Goal: Task Accomplishment & Management: Complete application form

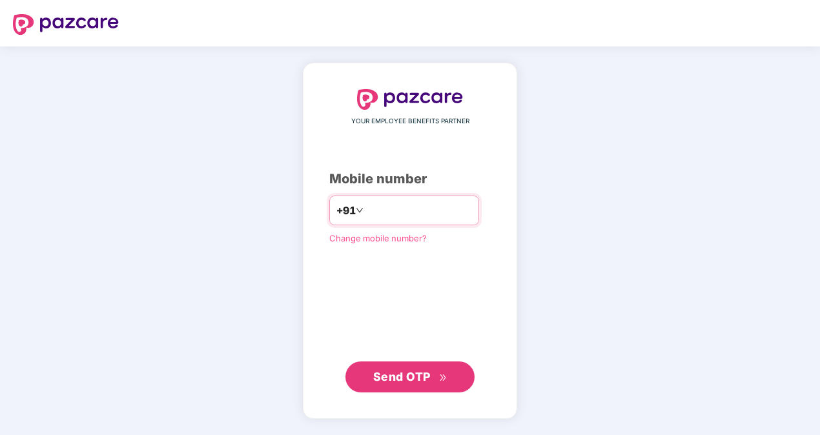
click at [374, 207] on input "number" at bounding box center [419, 210] width 106 height 21
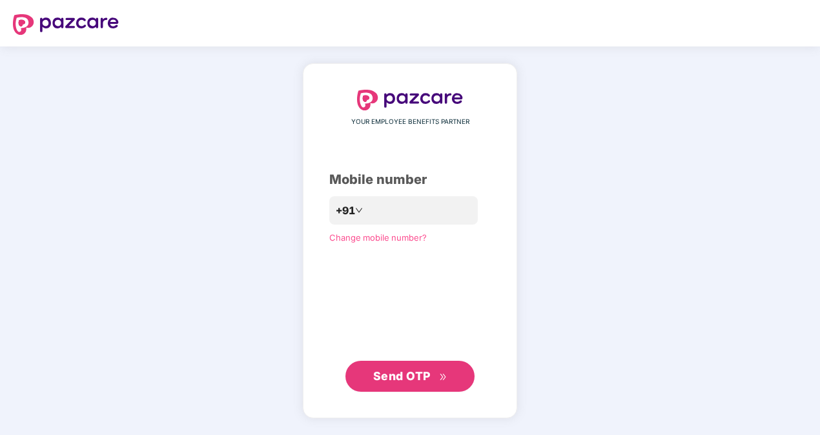
click at [407, 377] on span "Send OTP" at bounding box center [401, 377] width 57 height 14
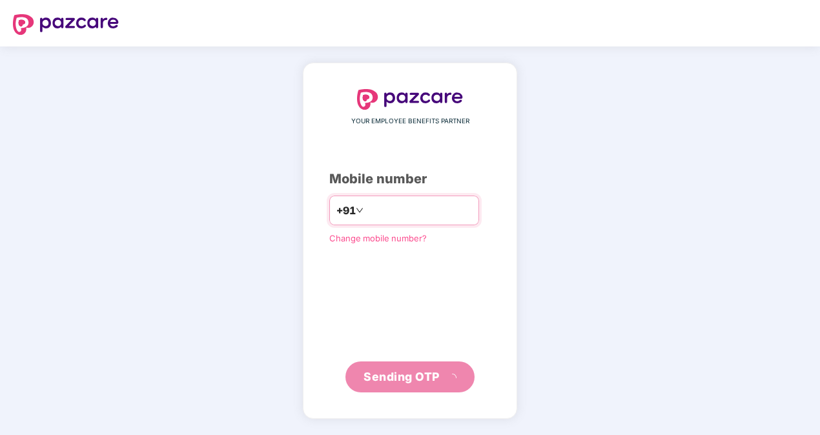
click at [366, 208] on input "**********" at bounding box center [419, 210] width 106 height 21
type input "**********"
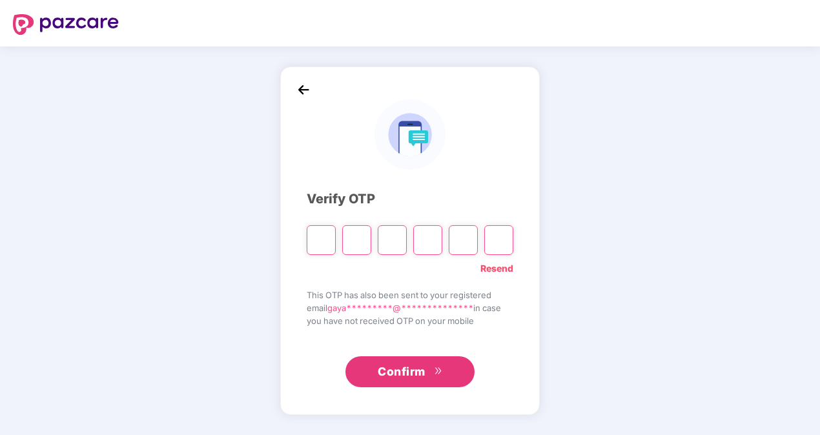
type input "*"
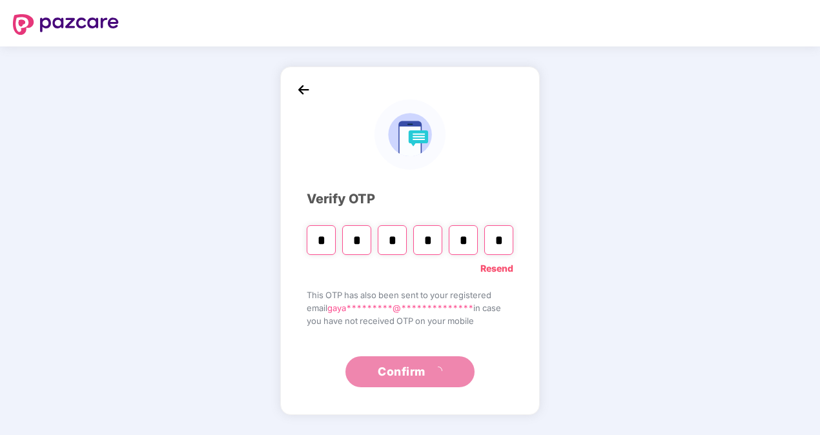
type input "*"
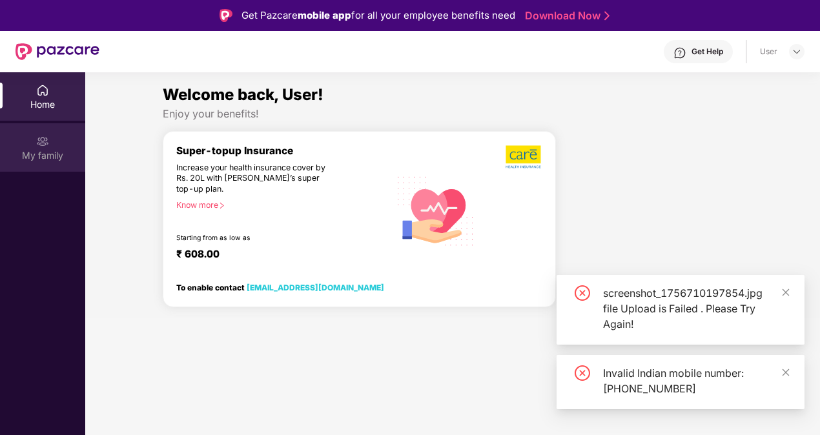
click at [47, 147] on img at bounding box center [42, 141] width 13 height 13
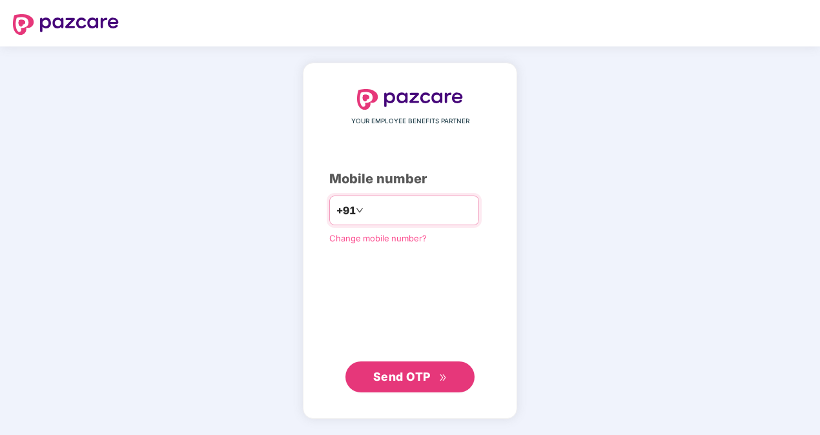
click at [407, 211] on input "number" at bounding box center [419, 210] width 106 height 21
click at [366, 207] on input "**********" at bounding box center [419, 210] width 106 height 21
type input "**********"
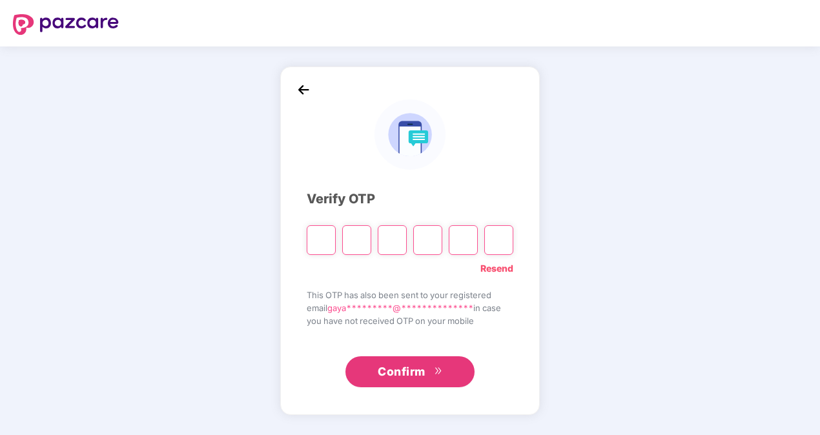
type input "*"
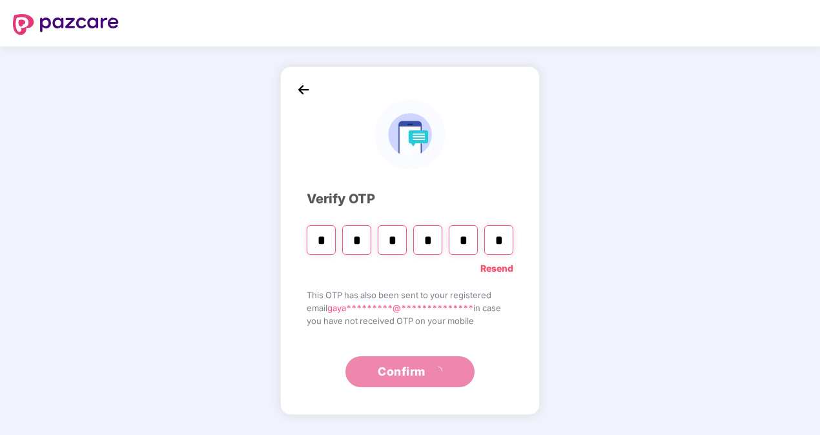
type input "*"
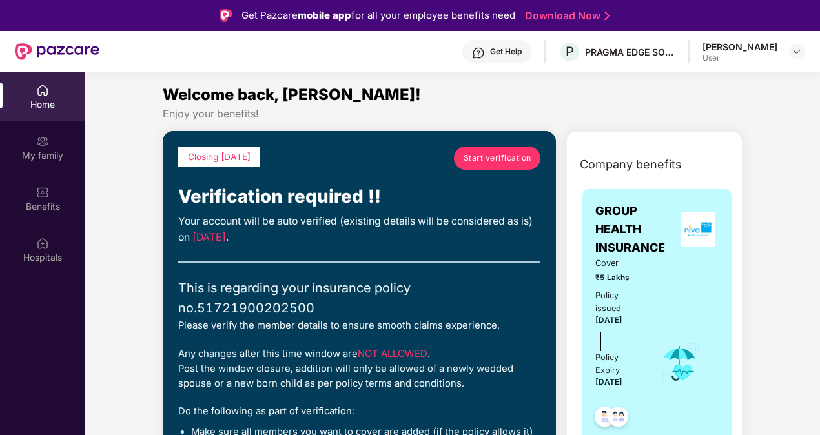
click at [483, 160] on span "Start verification" at bounding box center [498, 158] width 68 height 12
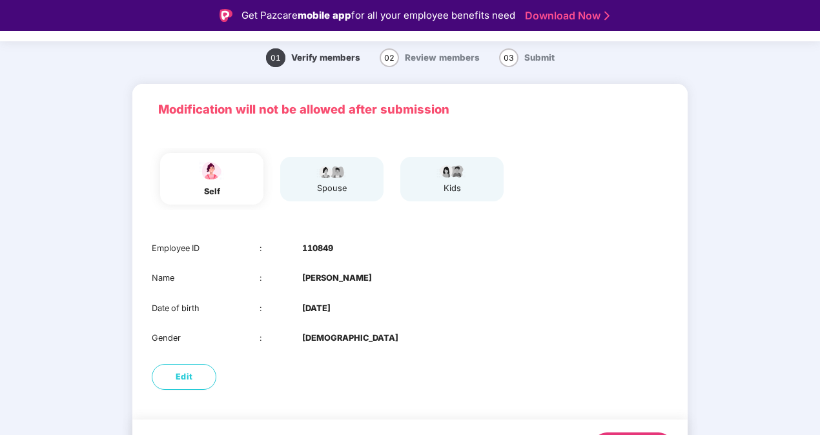
scroll to position [74, 0]
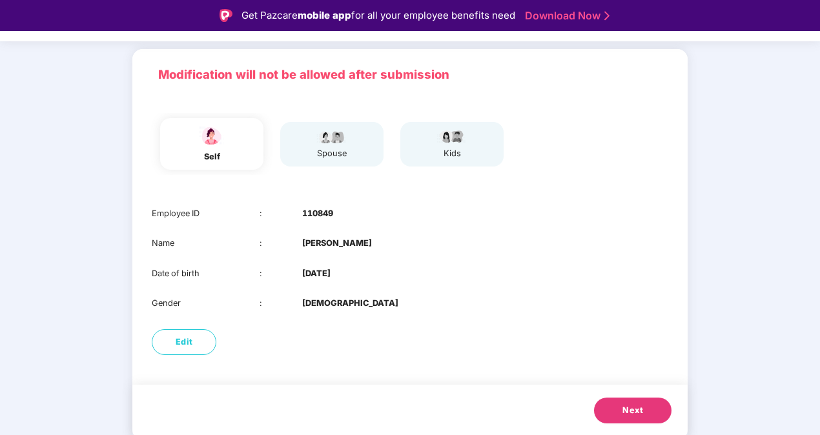
click at [645, 401] on button "Next" at bounding box center [633, 411] width 78 height 26
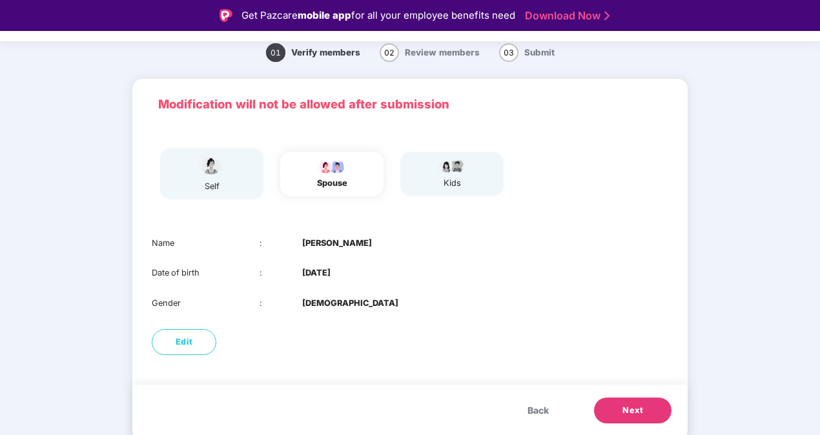
scroll to position [44, 0]
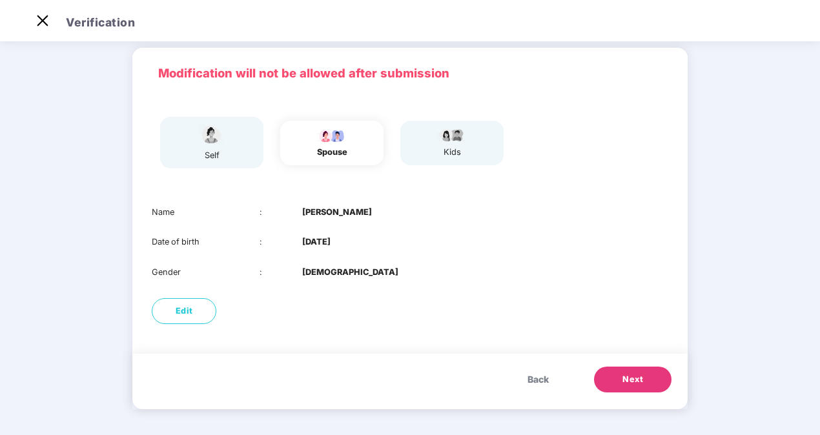
click at [633, 382] on span "Next" at bounding box center [633, 379] width 21 height 13
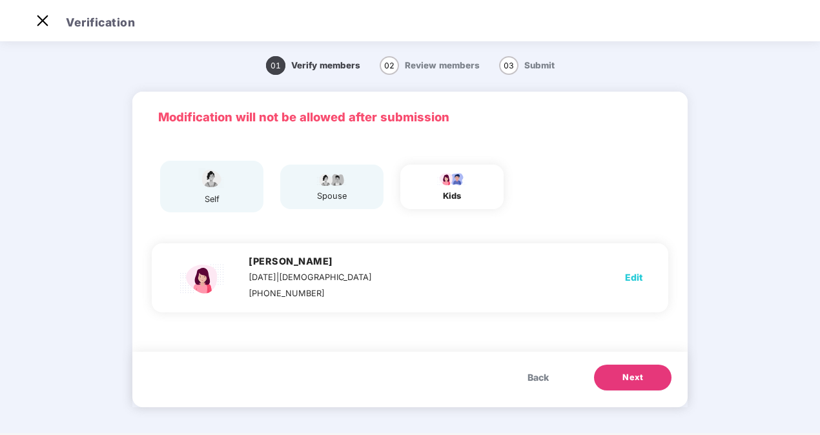
scroll to position [0, 0]
click at [641, 376] on span "Next" at bounding box center [633, 377] width 21 height 13
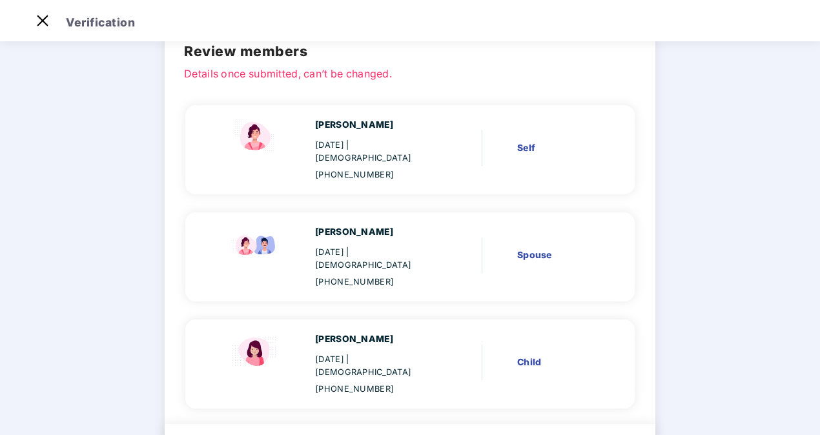
scroll to position [109, 0]
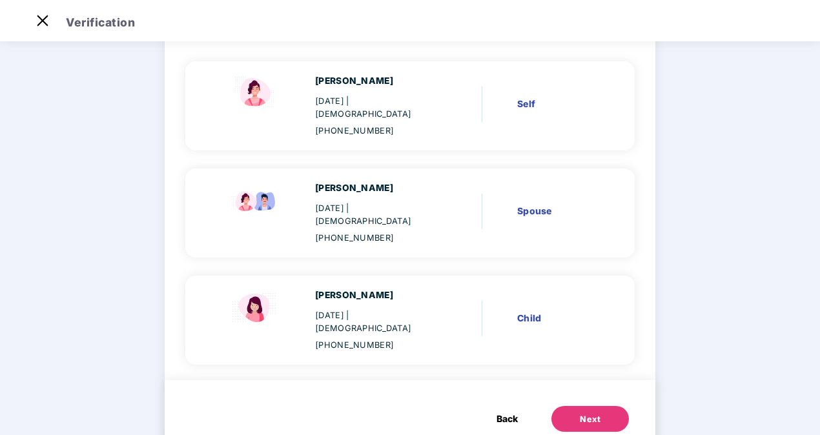
click at [583, 413] on div "Next" at bounding box center [590, 419] width 21 height 13
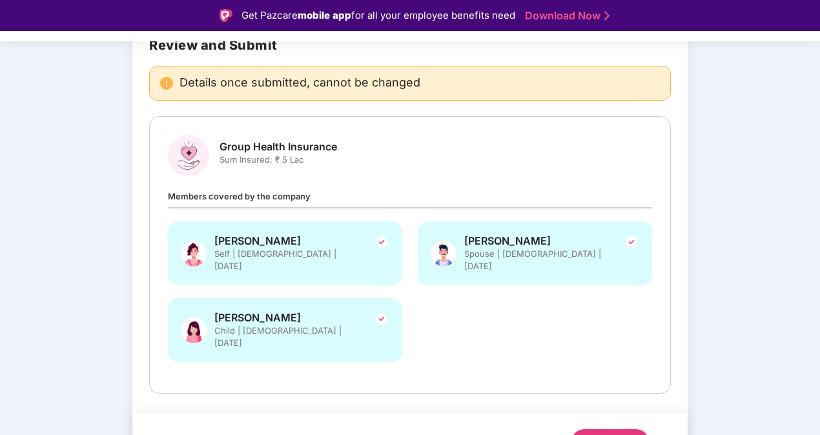
click at [595, 435] on div "Submit" at bounding box center [610, 442] width 31 height 13
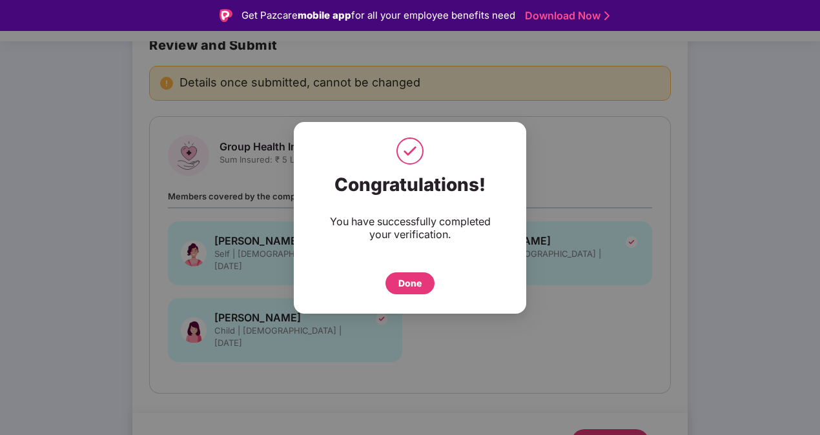
click at [415, 279] on div "Done" at bounding box center [410, 284] width 23 height 14
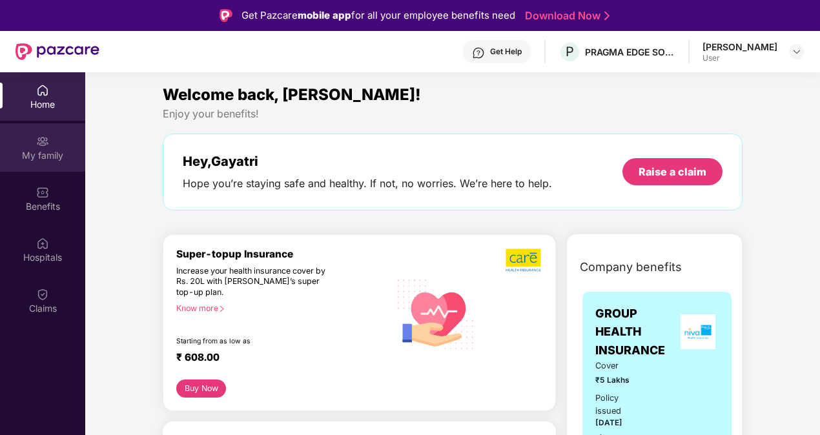
click at [52, 138] on div "My family" at bounding box center [42, 147] width 85 height 48
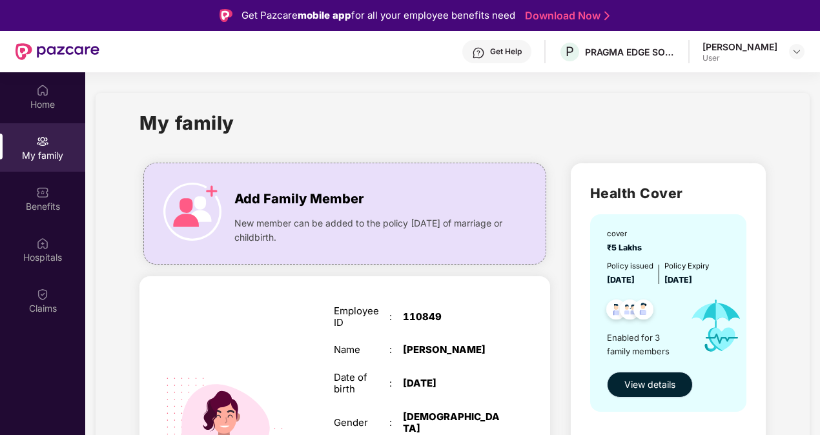
click at [638, 390] on span "View details" at bounding box center [650, 385] width 51 height 14
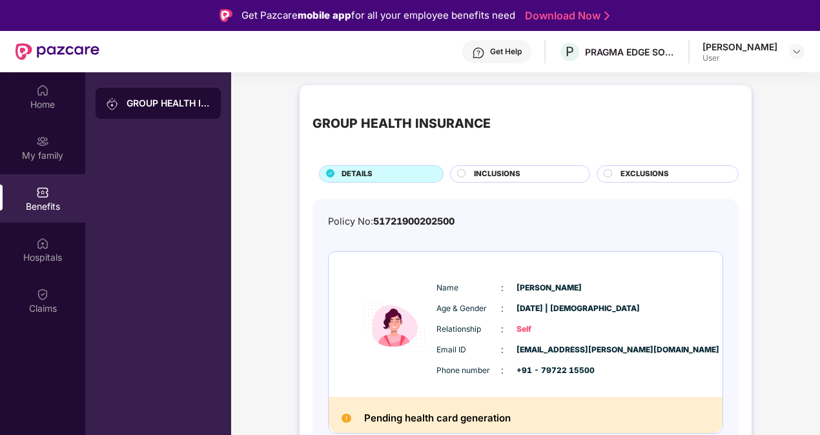
click at [465, 176] on icon at bounding box center [461, 173] width 8 height 8
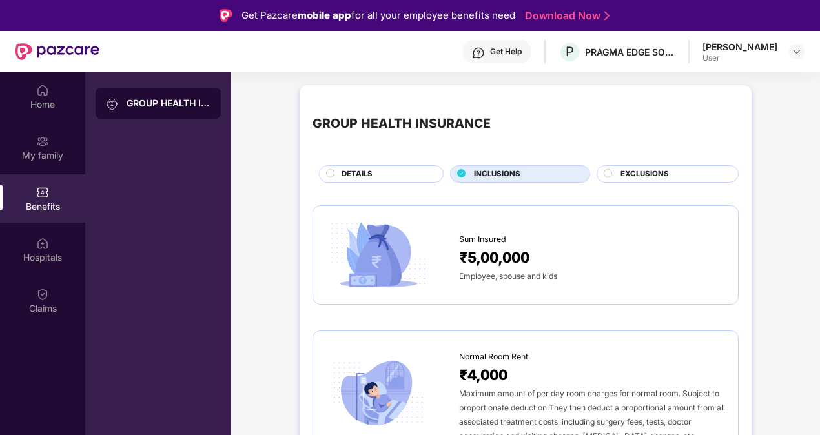
click at [654, 172] on span "EXCLUSIONS" at bounding box center [645, 175] width 48 height 12
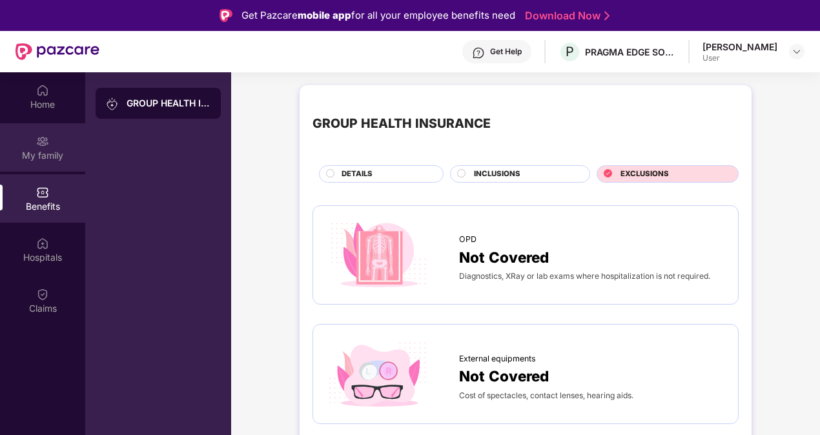
click at [35, 141] on div "My family" at bounding box center [42, 147] width 85 height 48
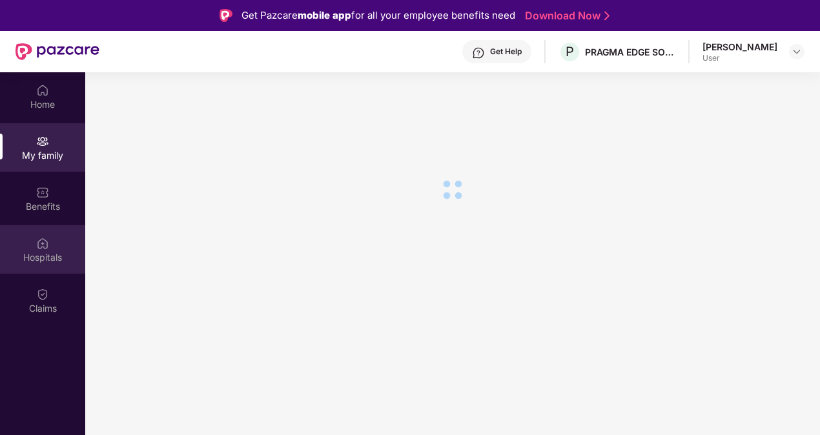
click at [36, 255] on div "Hospitals" at bounding box center [42, 257] width 85 height 13
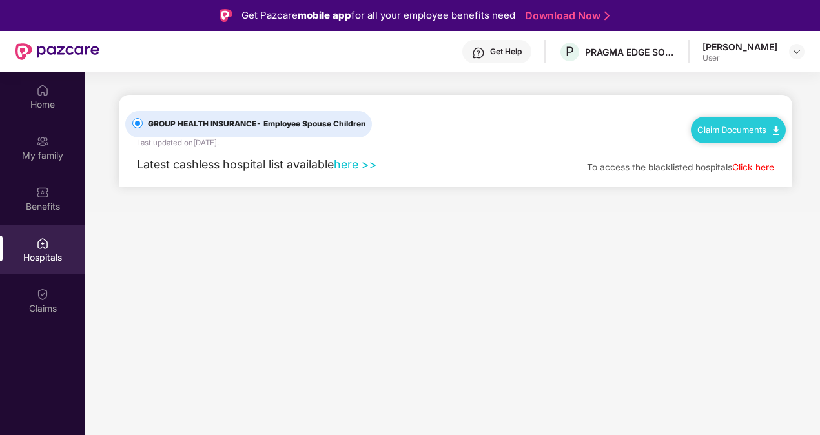
drag, startPoint x: 511, startPoint y: 35, endPoint x: 459, endPoint y: 108, distance: 89.4
click at [459, 108] on div "GROUP HEALTH INSURANCE - Employee Spouse Children Last updated on [DATE] . Clai…" at bounding box center [455, 122] width 661 height 54
